Goal: Transaction & Acquisition: Purchase product/service

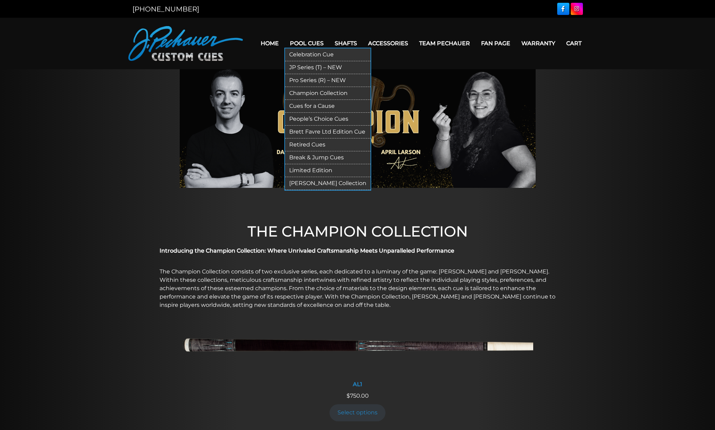
click at [312, 171] on link "Limited Edition" at bounding box center [328, 170] width 86 height 13
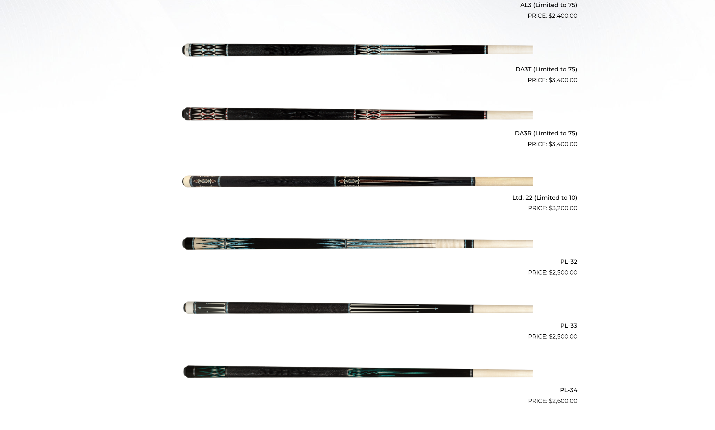
scroll to position [289, 0]
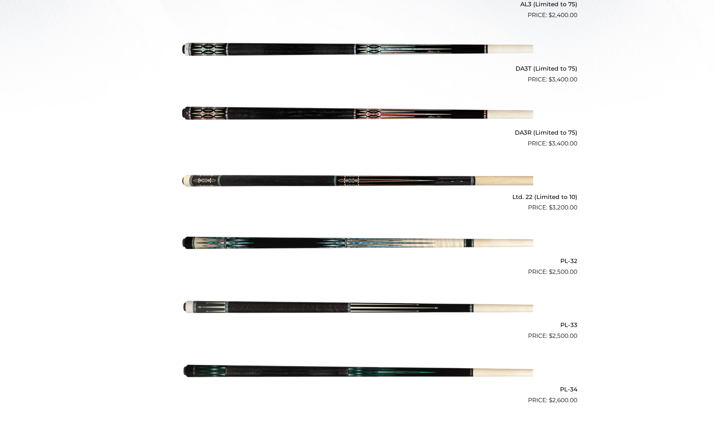
click at [344, 169] on img at bounding box center [357, 180] width 351 height 58
